Goal: Task Accomplishment & Management: Use online tool/utility

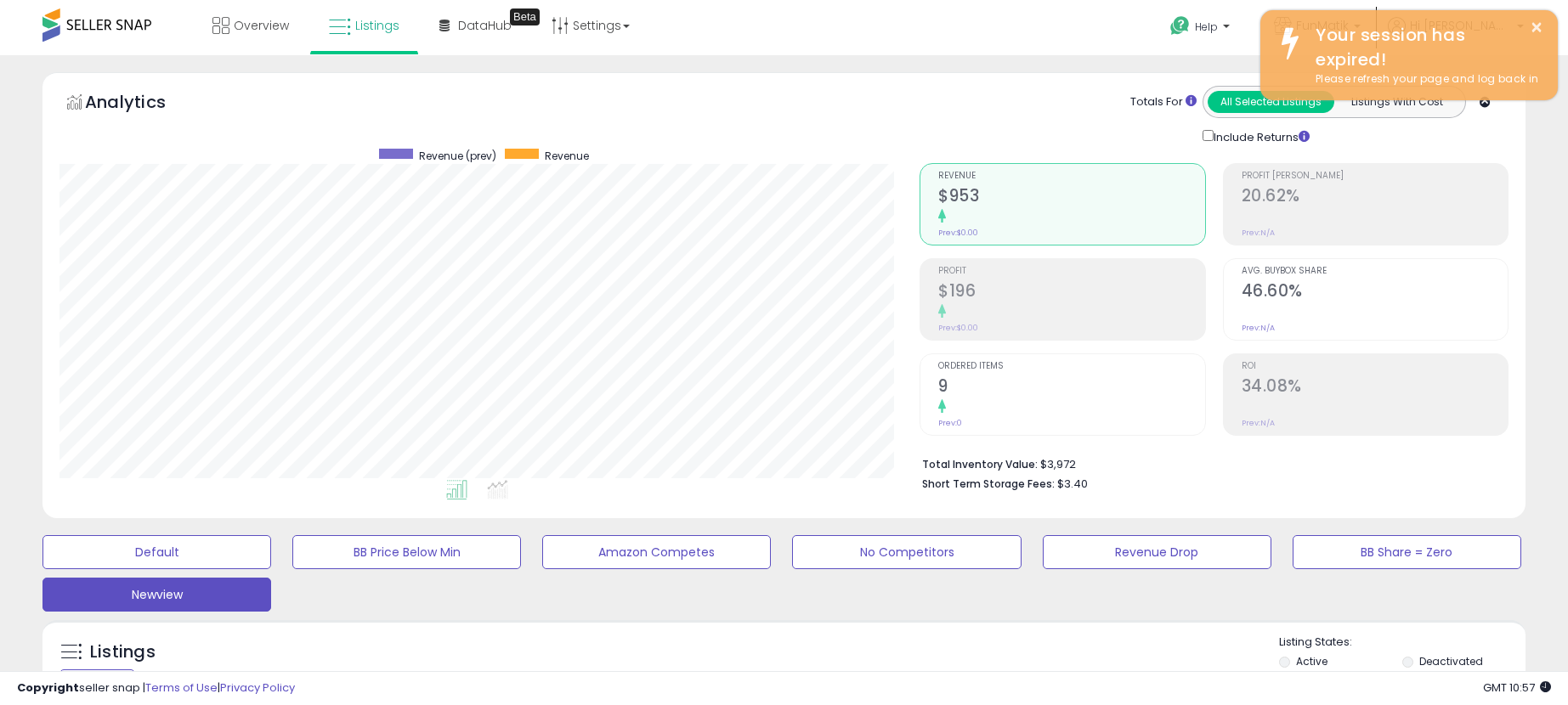
select select "**"
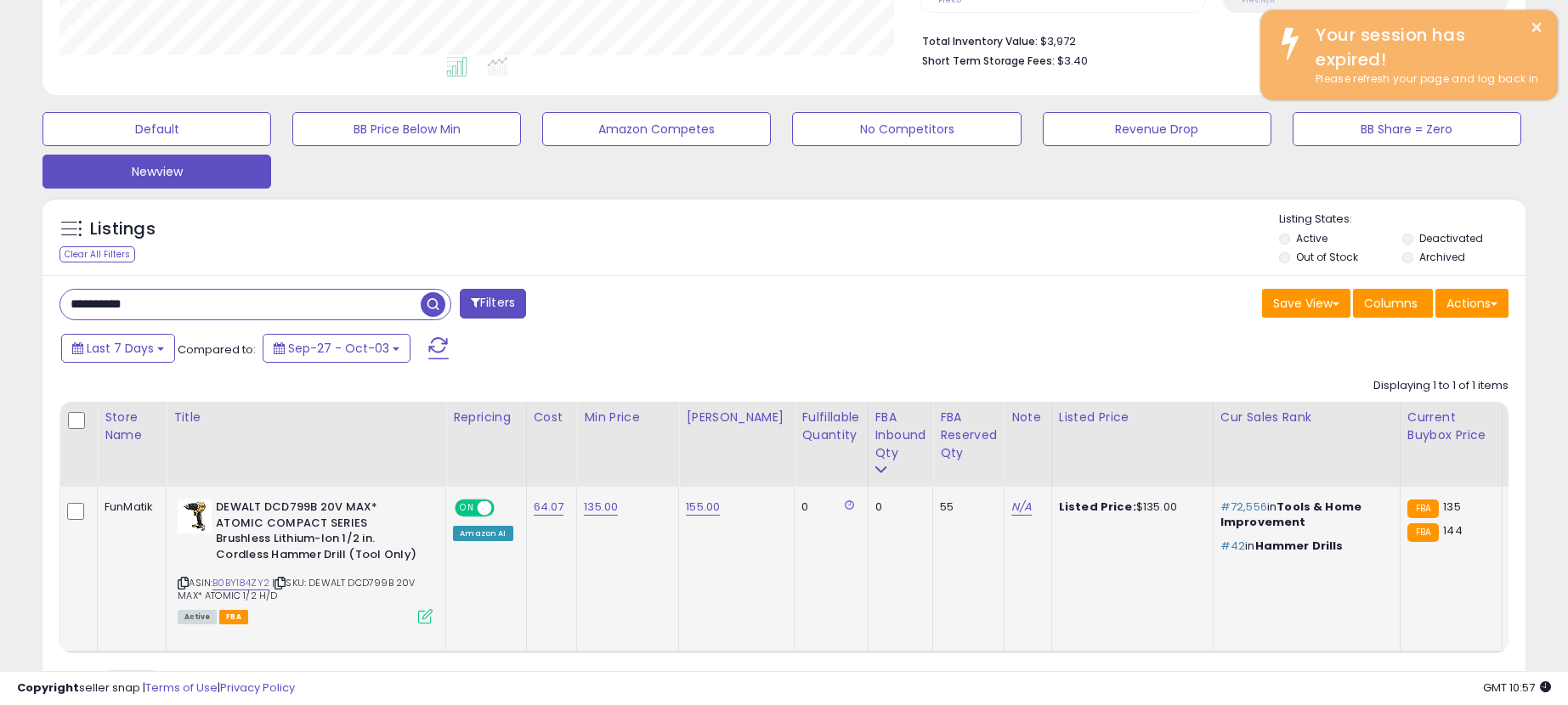
scroll to position [0, 282]
